Goal: Information Seeking & Learning: Check status

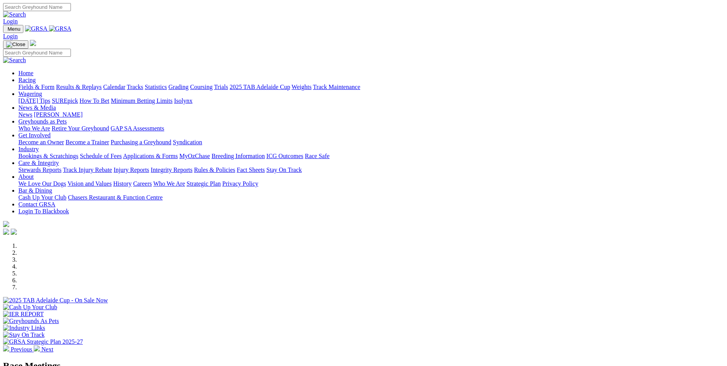
click at [125, 84] on link "Calendar" at bounding box center [114, 87] width 22 height 7
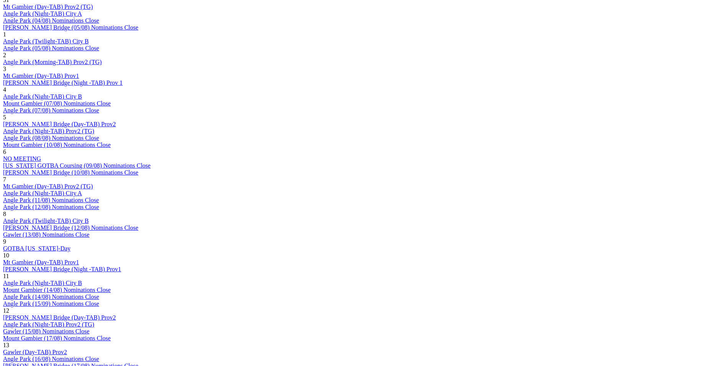
scroll to position [575, 0]
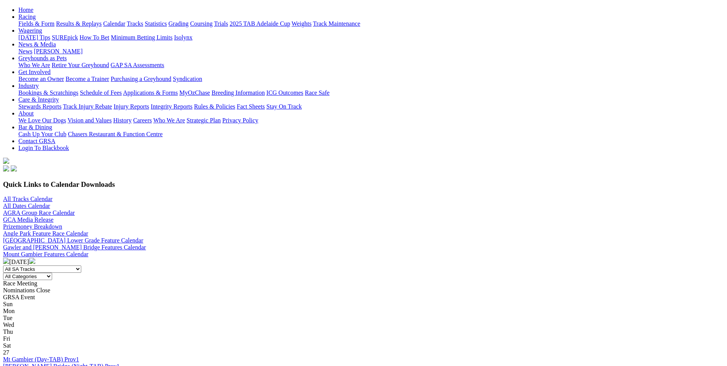
scroll to position [77, 0]
click at [35, 258] on img at bounding box center [32, 261] width 6 height 6
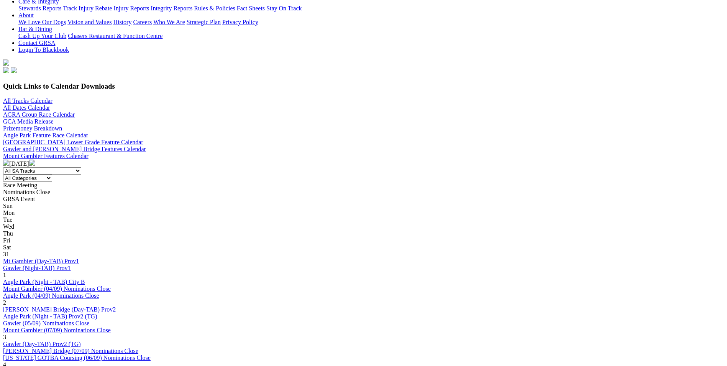
scroll to position [192, 0]
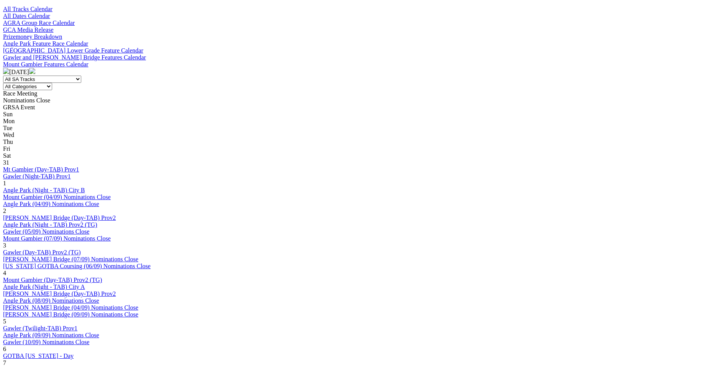
scroll to position [230, 0]
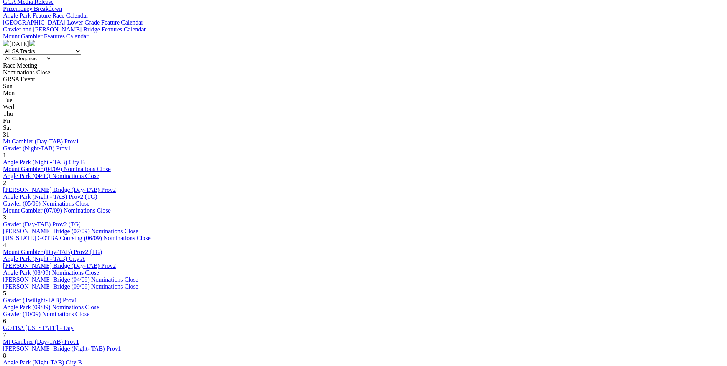
scroll to position [268, 0]
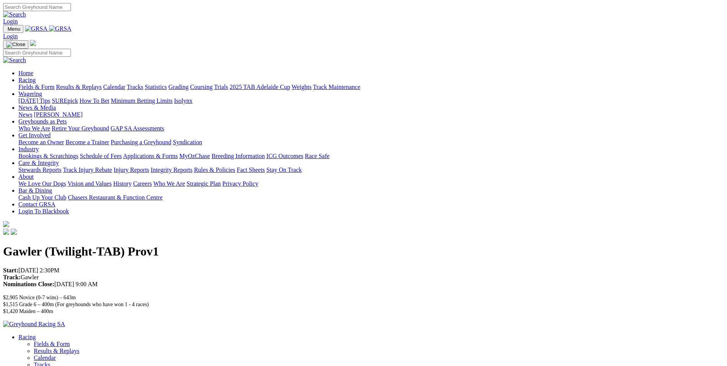
click at [102, 84] on link "Results & Replays" at bounding box center [79, 87] width 46 height 7
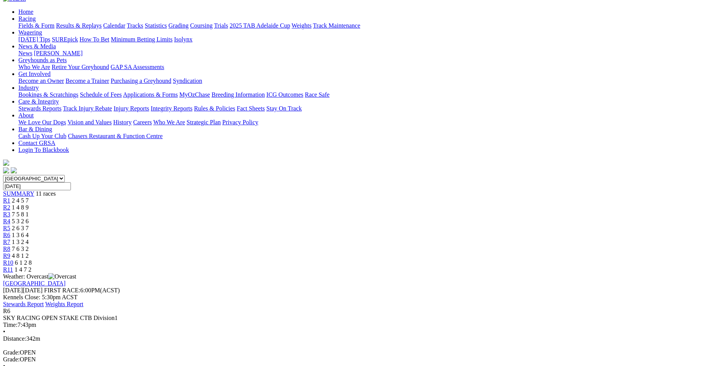
scroll to position [77, 0]
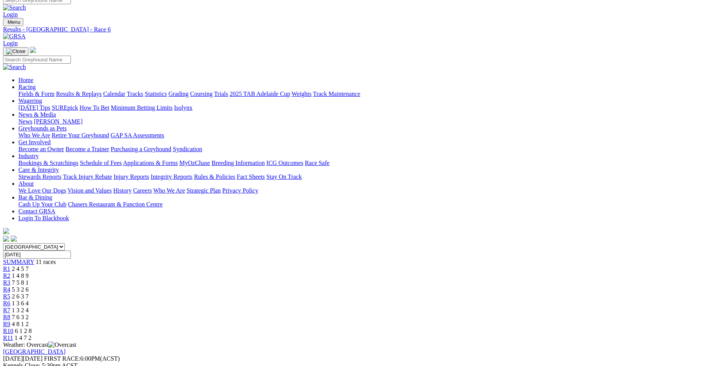
scroll to position [0, 0]
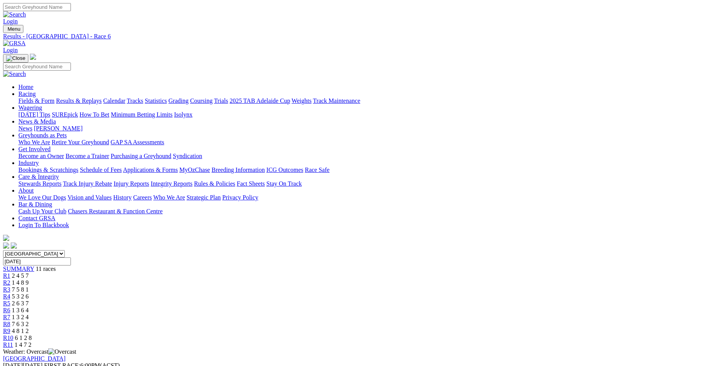
click at [213, 97] on link "Coursing" at bounding box center [201, 100] width 23 height 7
